Goal: Task Accomplishment & Management: Use online tool/utility

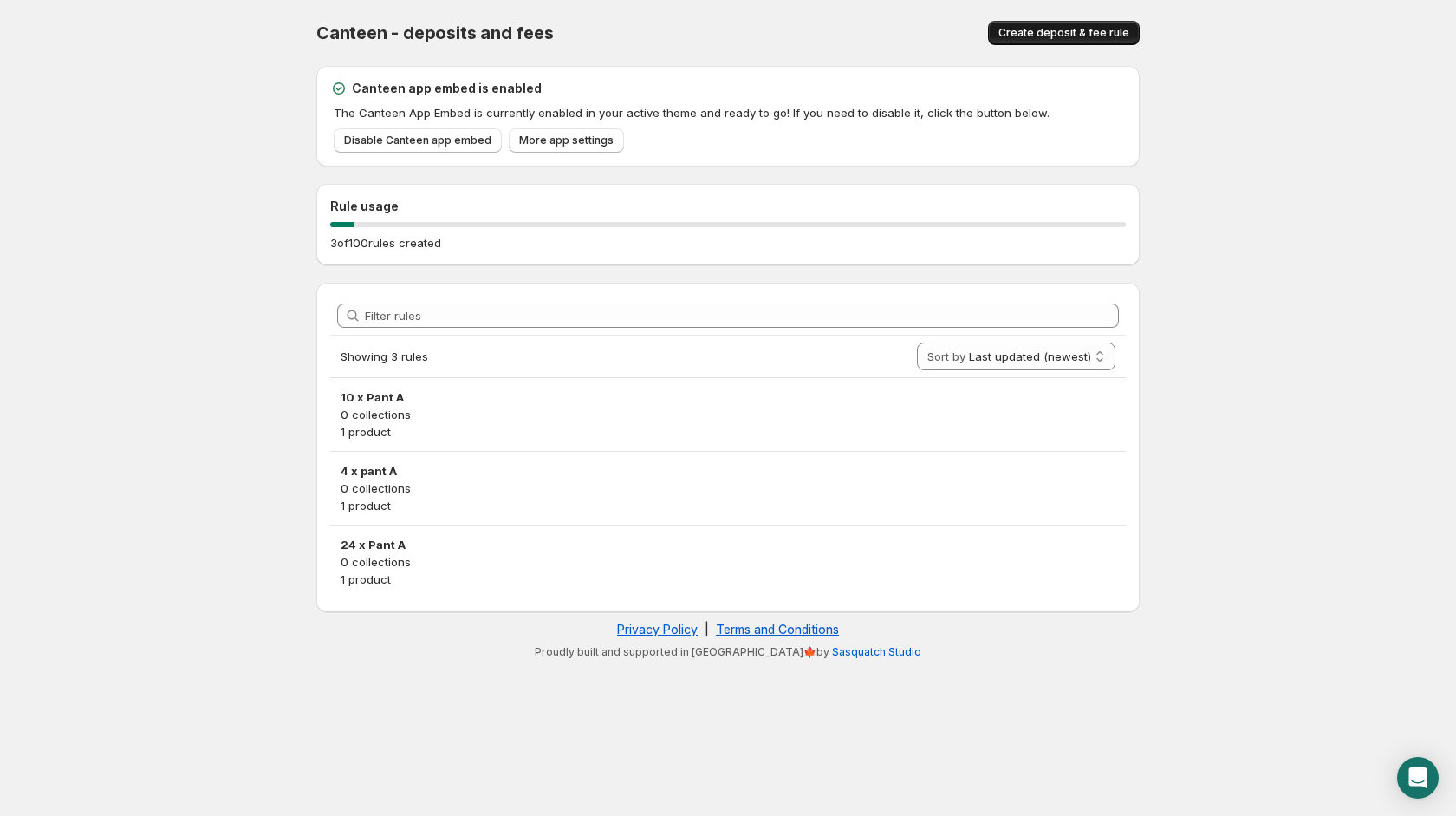
click at [1055, 27] on span "Create deposit & fee rule" at bounding box center [1064, 33] width 131 height 14
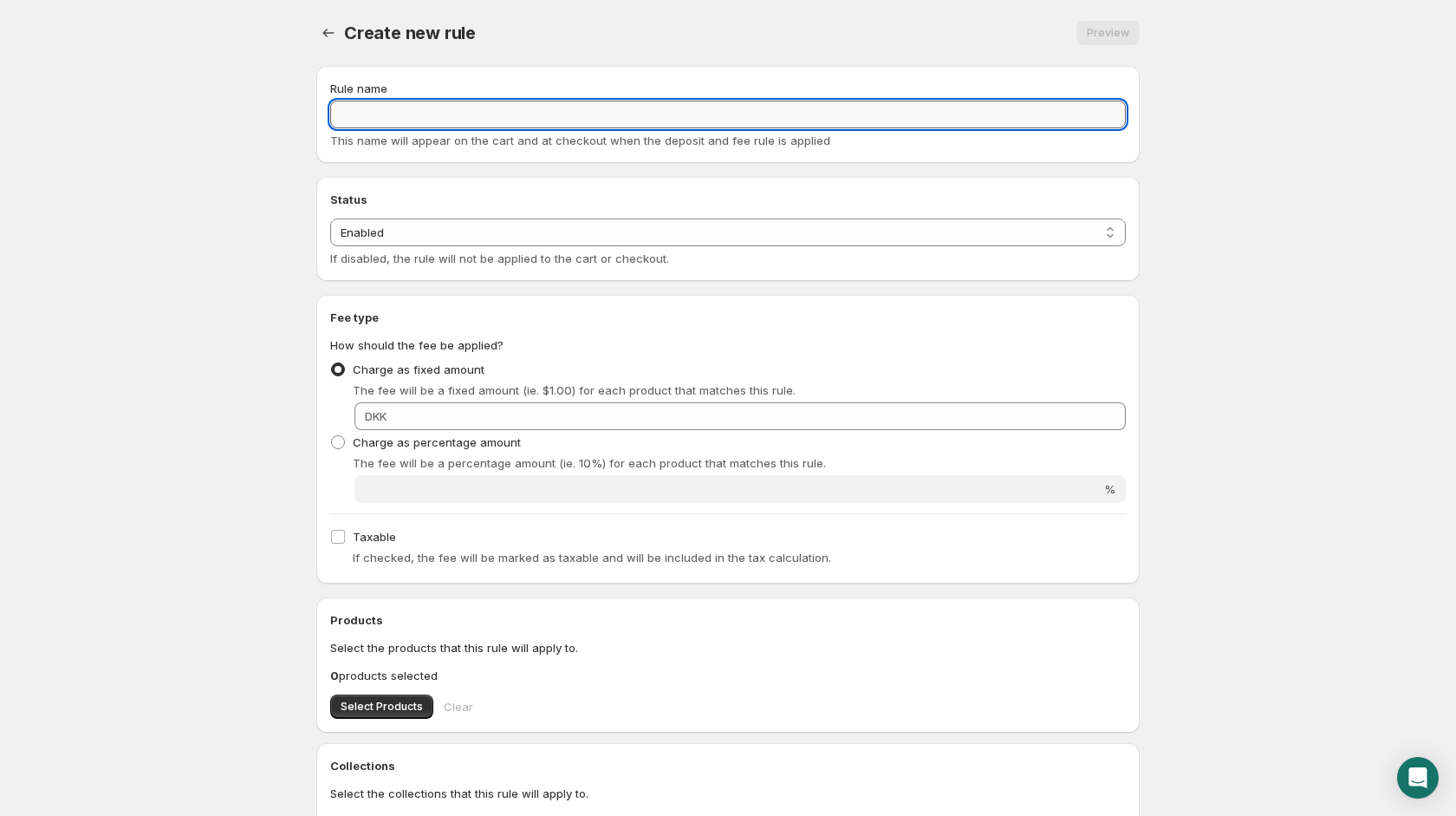
click at [367, 112] on input "Rule name" at bounding box center [728, 115] width 796 height 28
click at [378, 116] on input "1 x pant A" at bounding box center [728, 115] width 796 height 28
type input "1 x pant A"
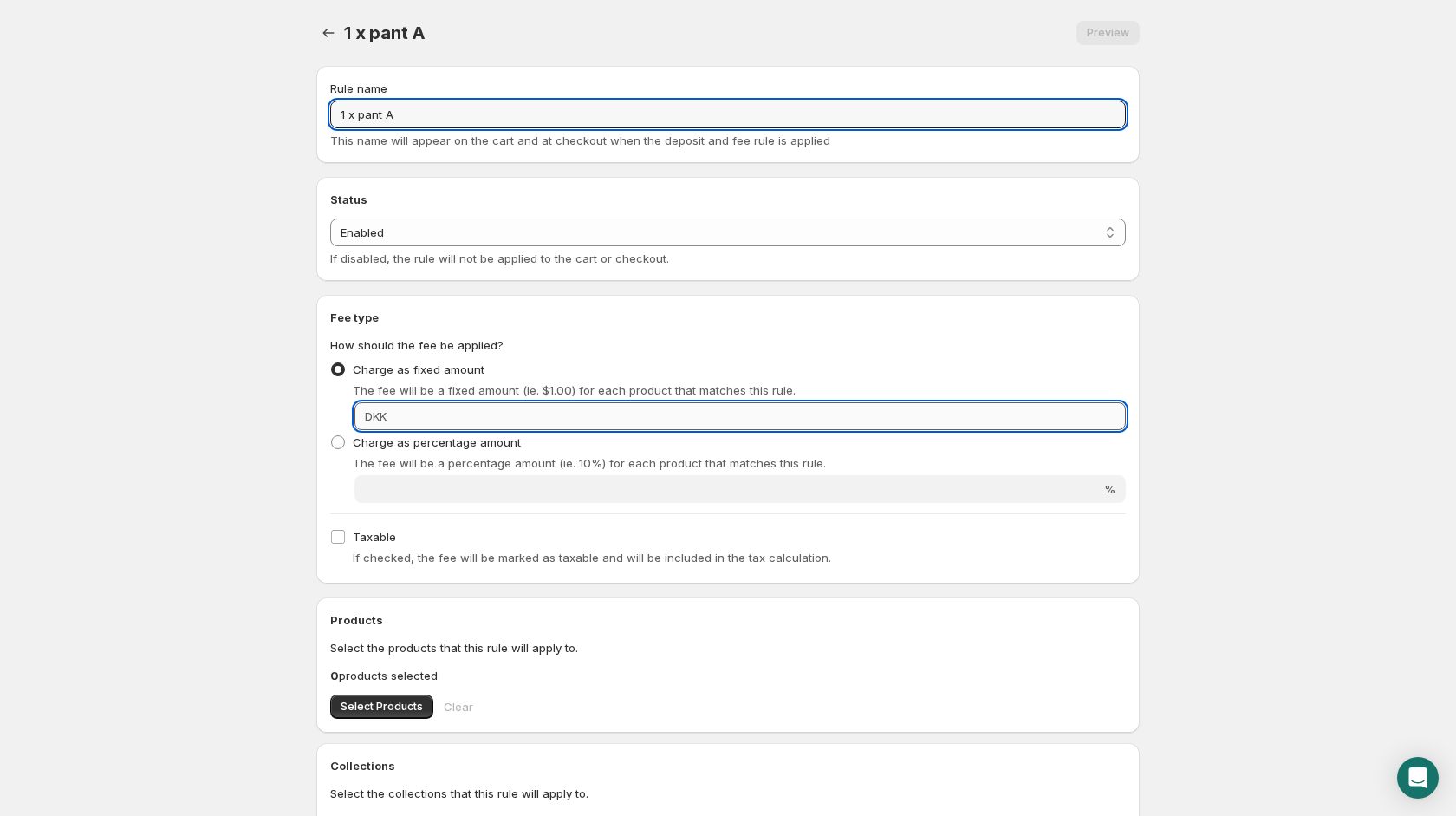
click at [445, 422] on input "Fixed amount" at bounding box center [759, 416] width 734 height 28
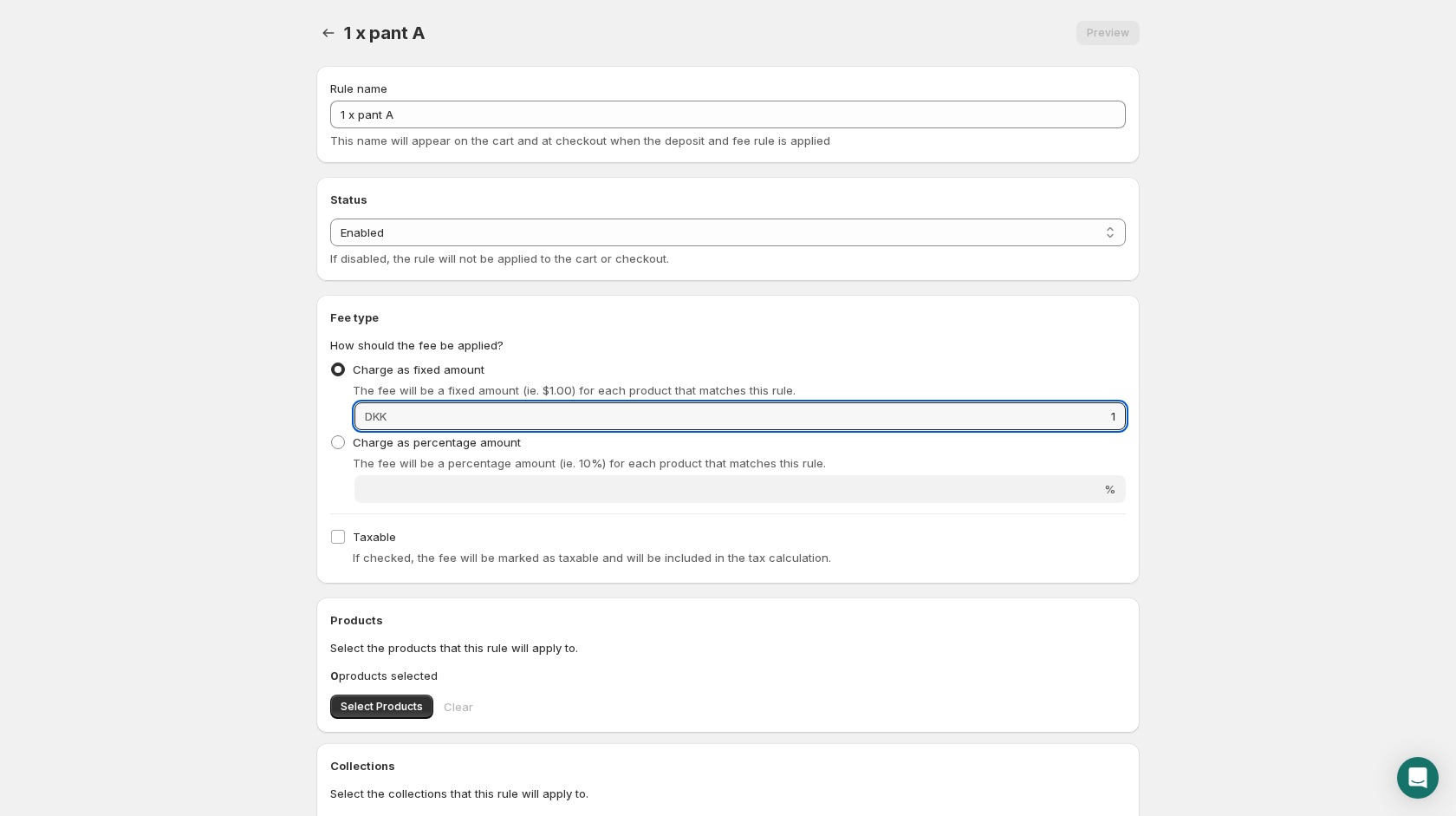
type input "1"
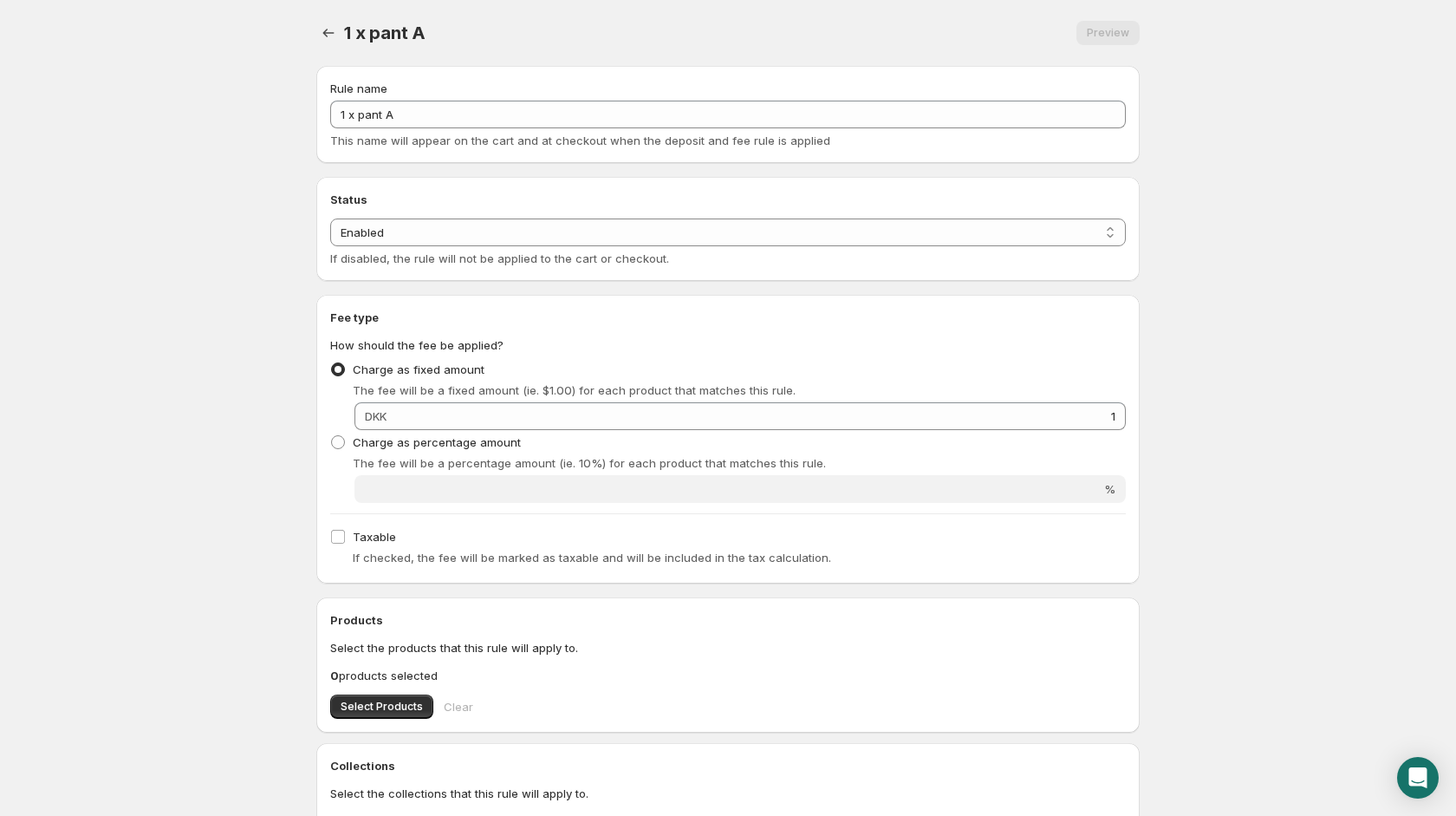
click at [238, 445] on body "Home Help 1 x pant A. This page is ready 1 x pant A Preview More actions Previe…" at bounding box center [728, 408] width 1456 height 816
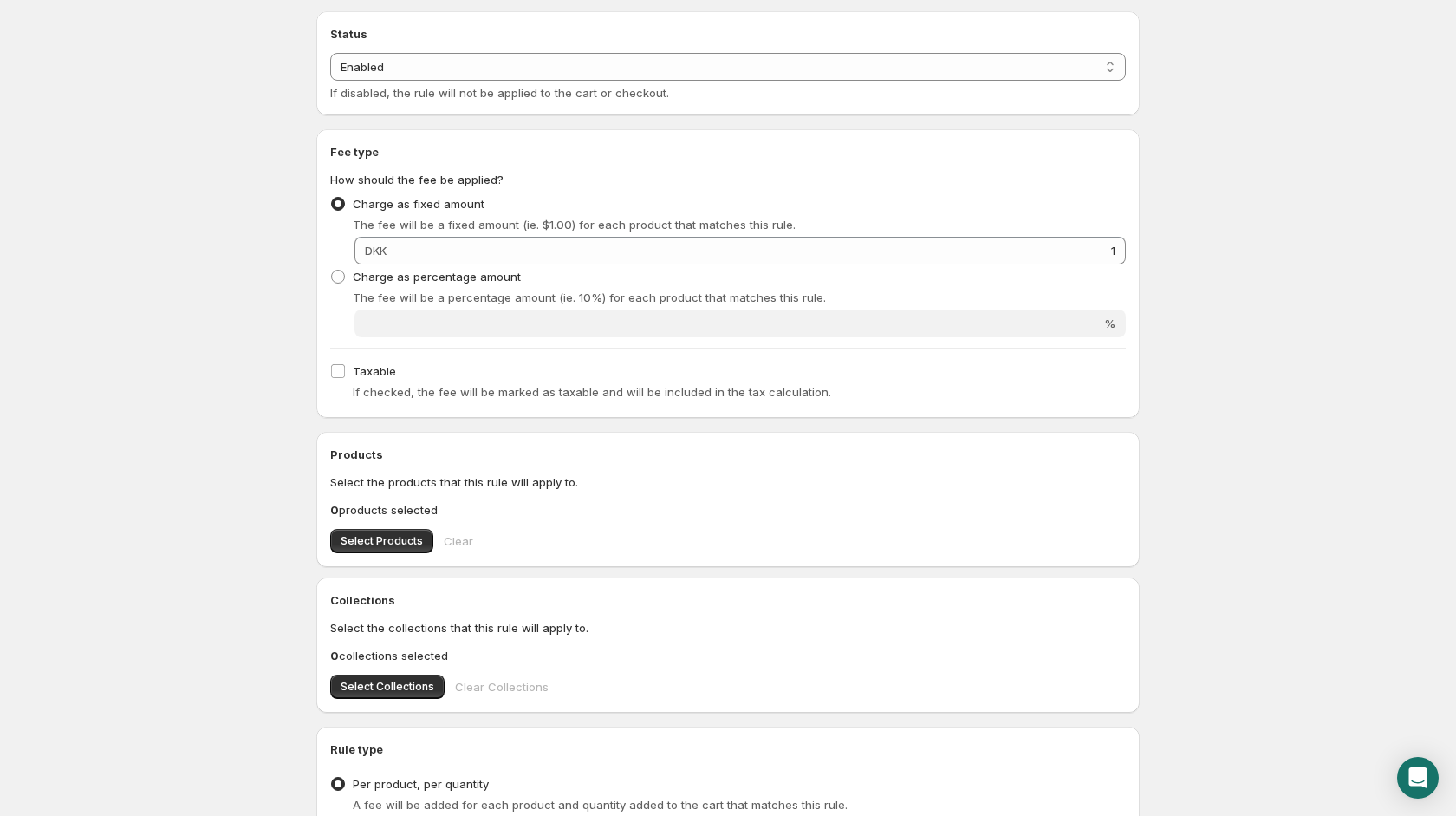
scroll to position [182, 0]
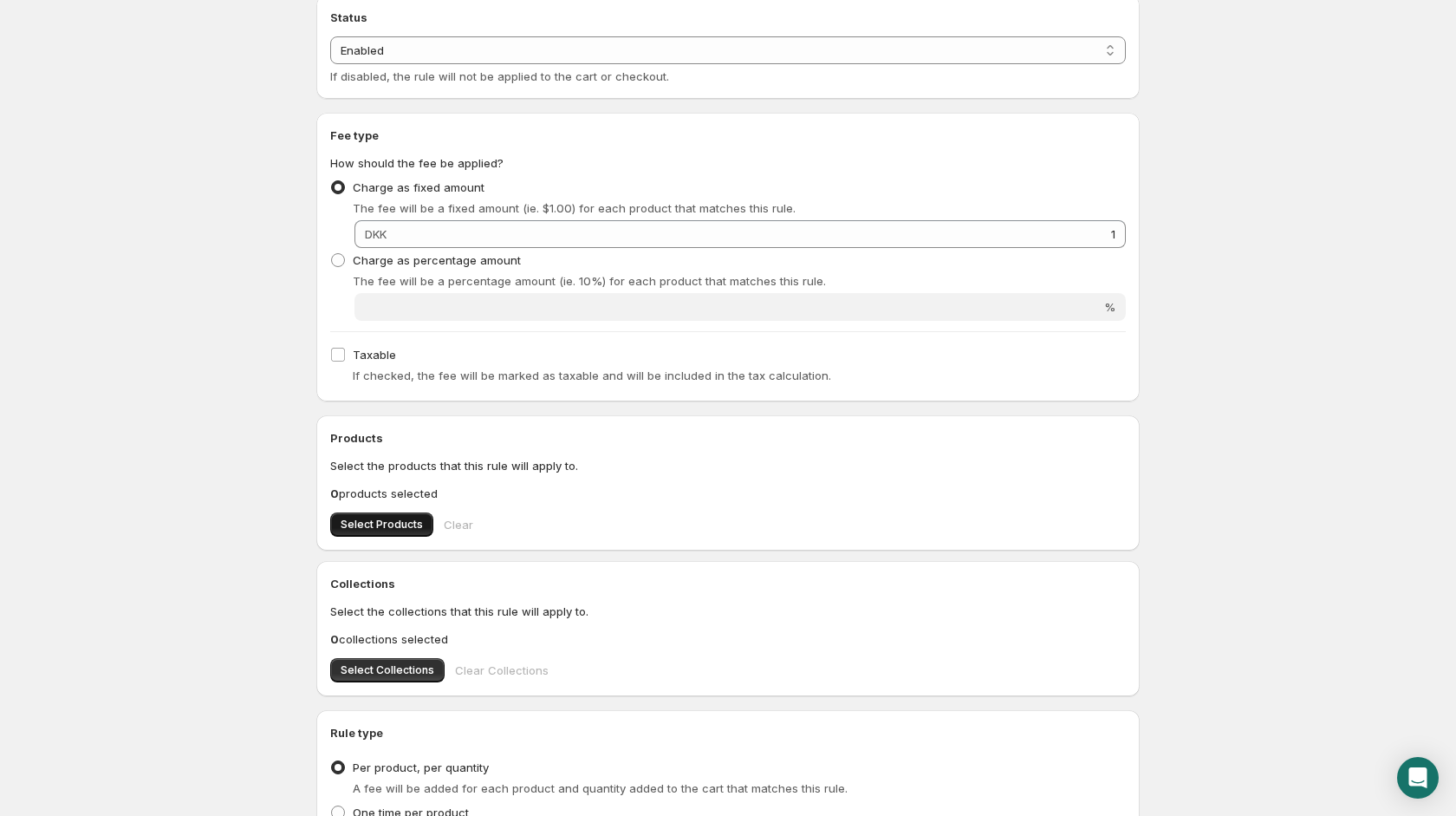
click at [357, 518] on span "Select Products" at bounding box center [382, 525] width 82 height 14
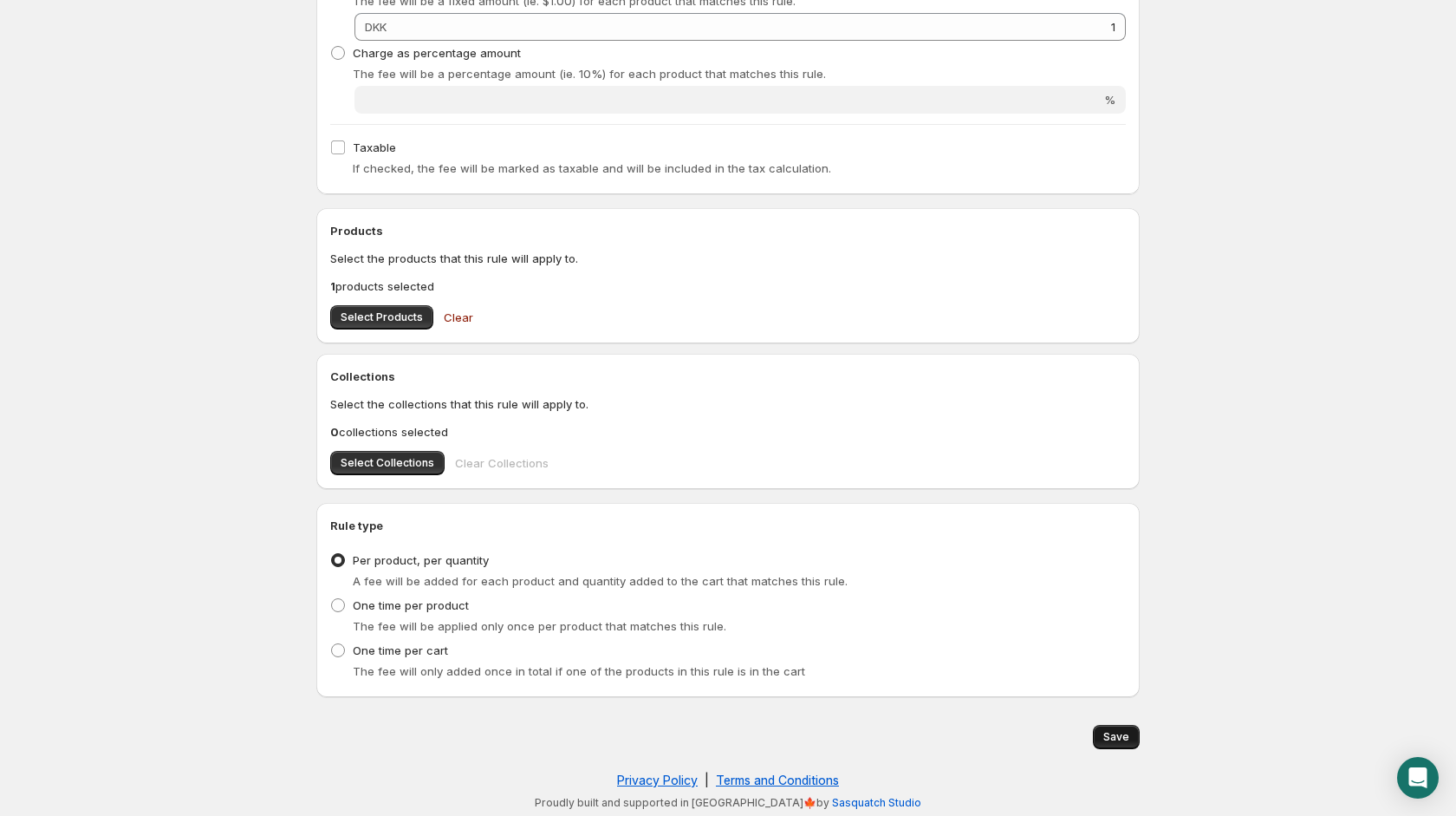
click at [1107, 738] on span "Save" at bounding box center [1117, 737] width 26 height 14
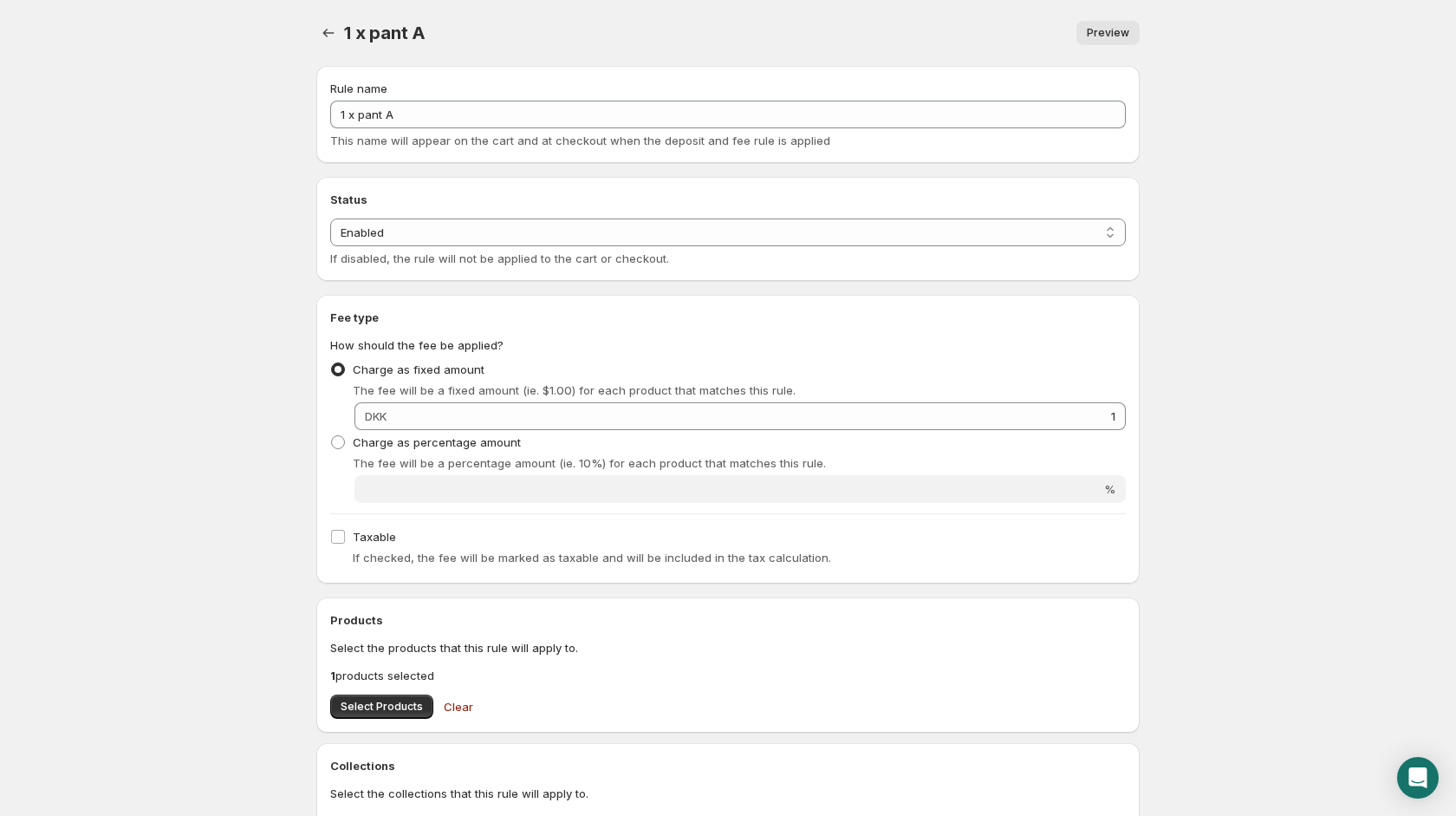
click at [173, 507] on body "Home Help 1 x pant A. This page is ready 1 x pant A Preview More actions Previe…" at bounding box center [728, 408] width 1456 height 816
